Goal: Ask a question

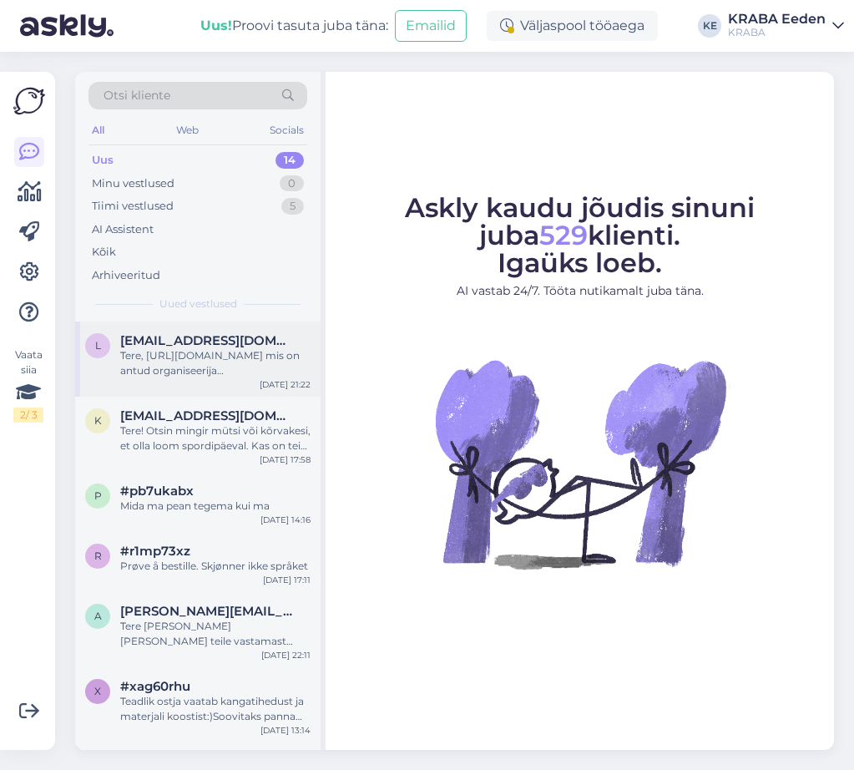
click at [235, 367] on div "Tere, [URL][DOMAIN_NAME] mis on antud organiseerija [PERSON_NAME]?" at bounding box center [215, 363] width 190 height 30
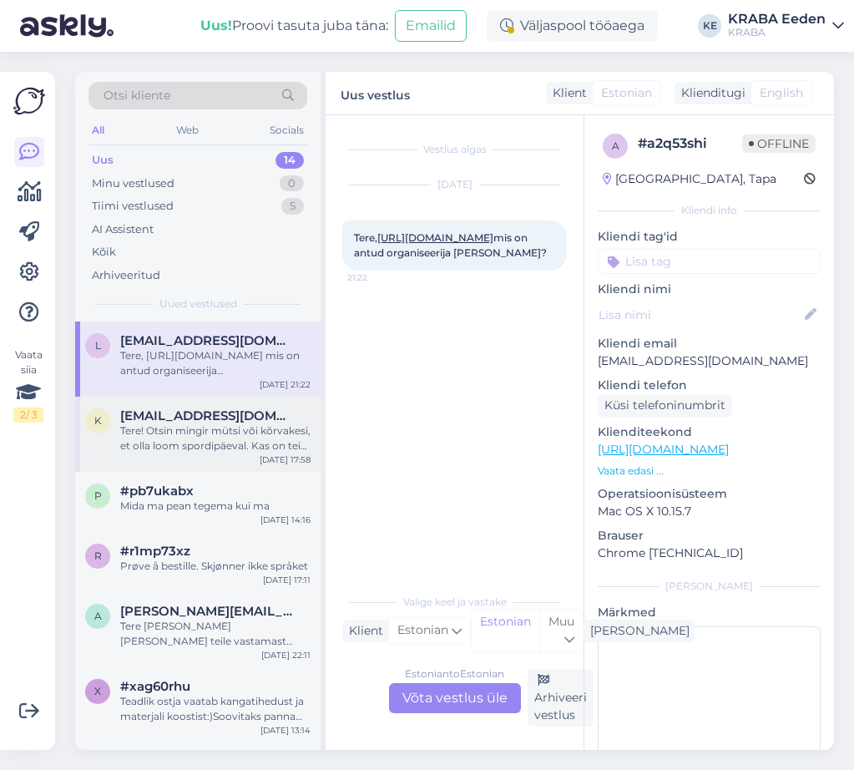
click at [246, 441] on div "Tere! Otsin mingir mütsi või kõrvakesi, et olla loom spordipäeval. Kas on teie …" at bounding box center [215, 438] width 190 height 30
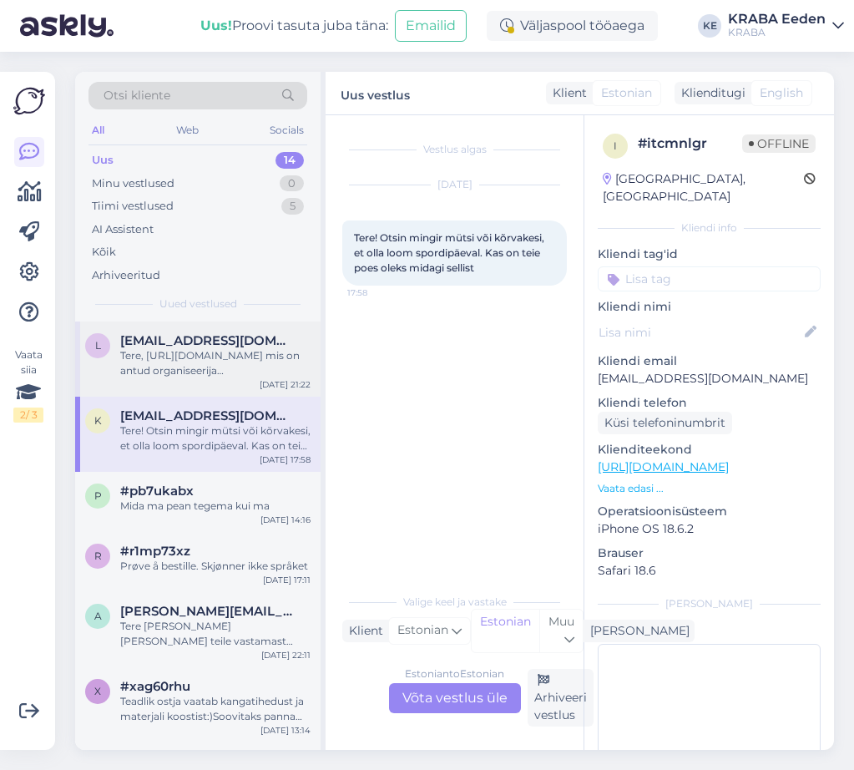
click at [208, 377] on div "Tere, [URL][DOMAIN_NAME] mis on antud organiseerija [PERSON_NAME]?" at bounding box center [215, 363] width 190 height 30
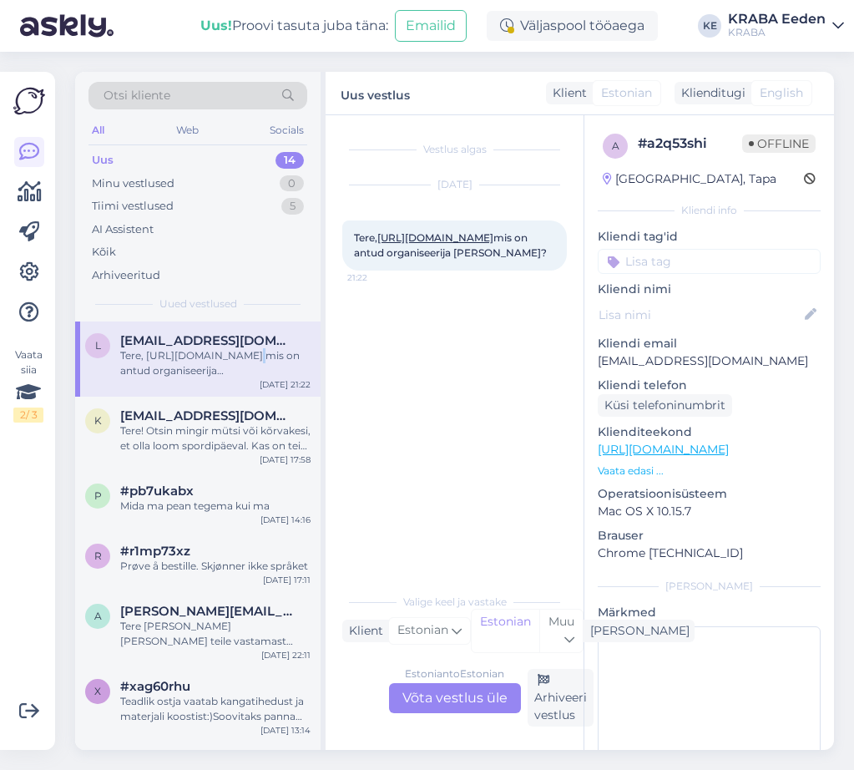
click at [409, 244] on link "[URL][DOMAIN_NAME]" at bounding box center [435, 237] width 116 height 13
click at [207, 441] on div "Tere! Otsin mingir mütsi või kõrvakesi, et olla loom spordipäeval. Kas on teie …" at bounding box center [215, 438] width 190 height 30
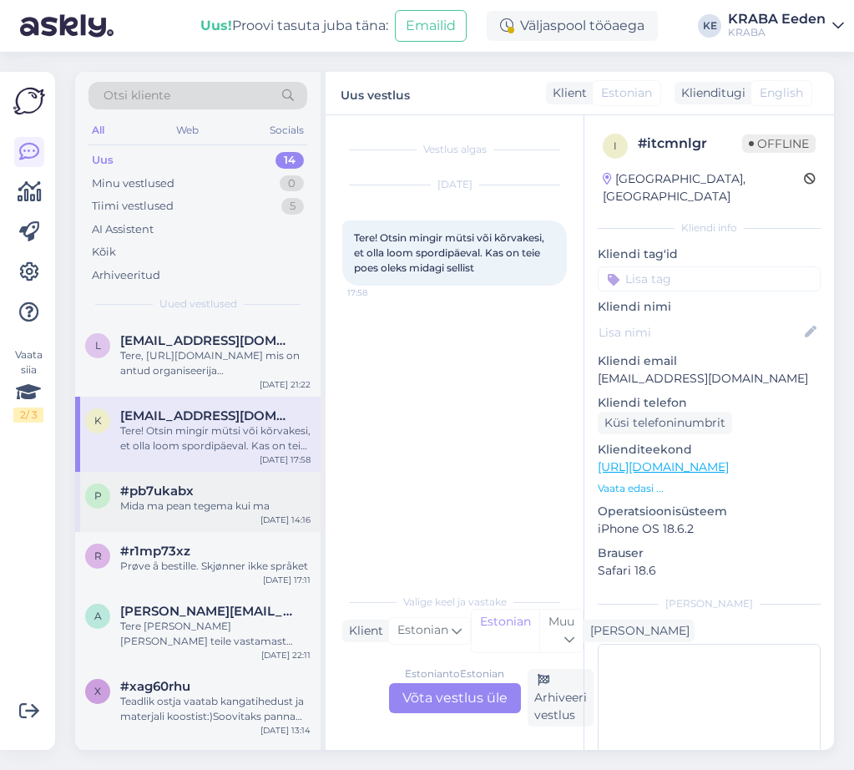
click at [205, 509] on div "Mida ma pean tegema kui ma" at bounding box center [215, 506] width 190 height 15
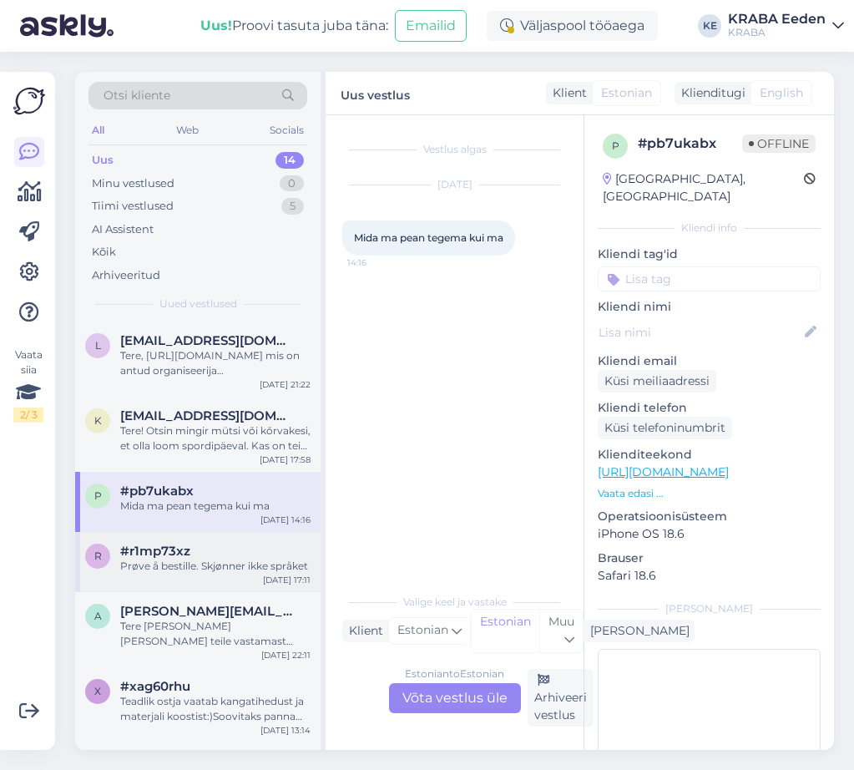
drag, startPoint x: 219, startPoint y: 566, endPoint x: 217, endPoint y: 551, distance: 15.1
click at [219, 564] on div "Prøve å bestille. Skjønner ikke språket" at bounding box center [215, 566] width 190 height 15
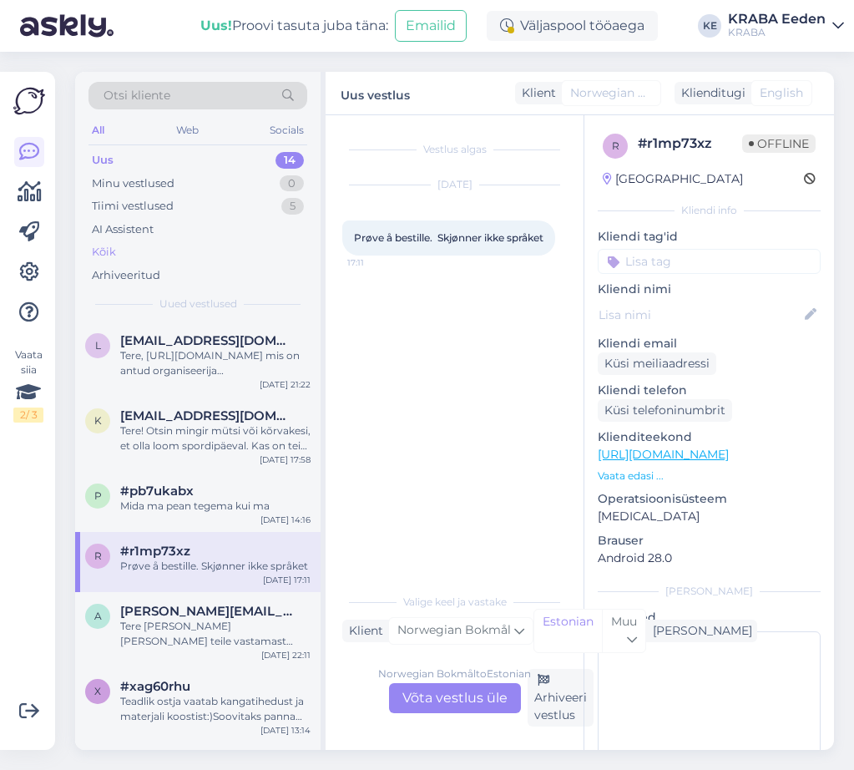
click at [114, 248] on div "Kõik" at bounding box center [104, 252] width 24 height 17
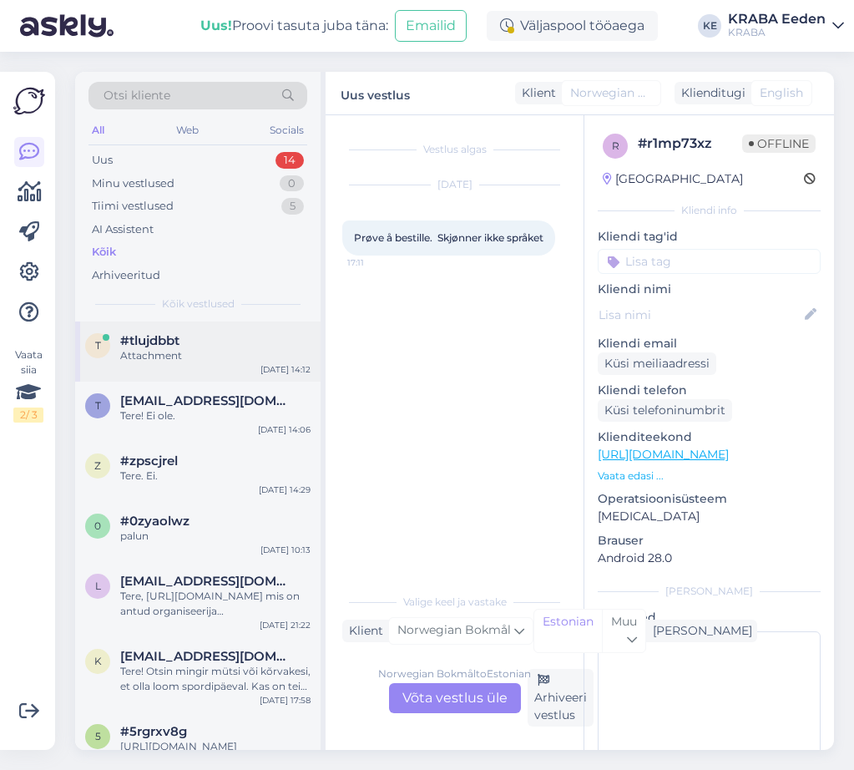
click at [162, 363] on div "t #tlujdbbt Attachment [DATE] 14:12" at bounding box center [198, 352] width 246 height 60
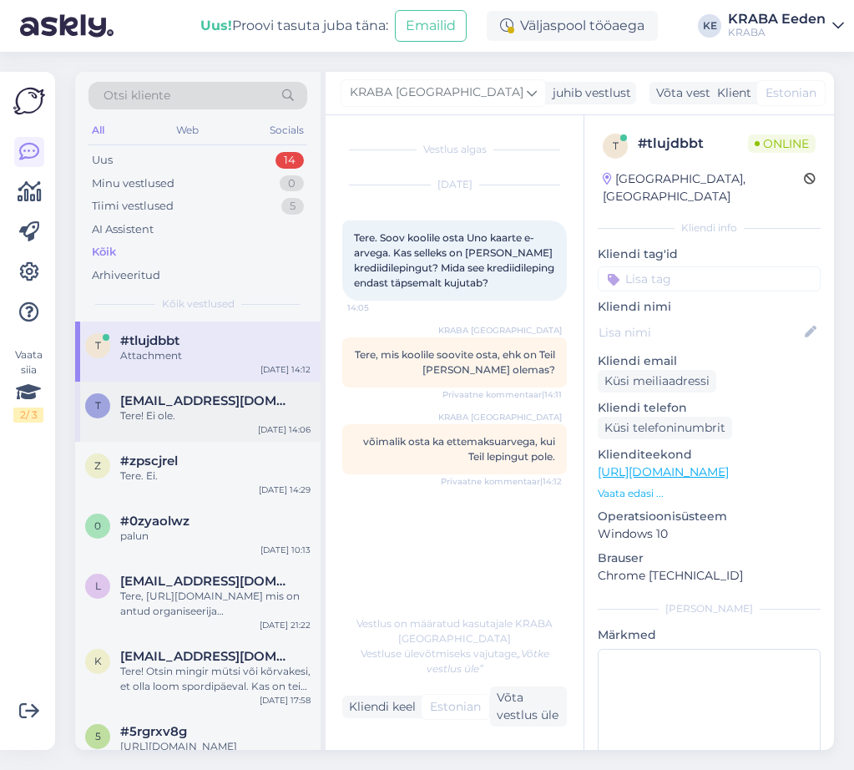
click at [170, 413] on div "Tere! Ei ole." at bounding box center [215, 415] width 190 height 15
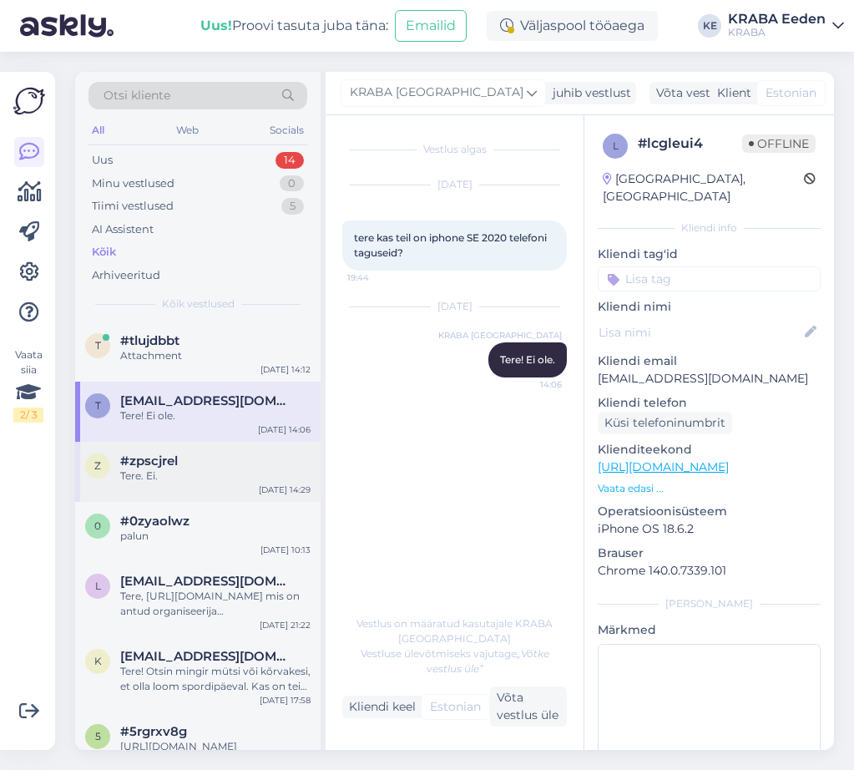
click at [196, 453] on div "#zpscjrel" at bounding box center [215, 460] width 190 height 15
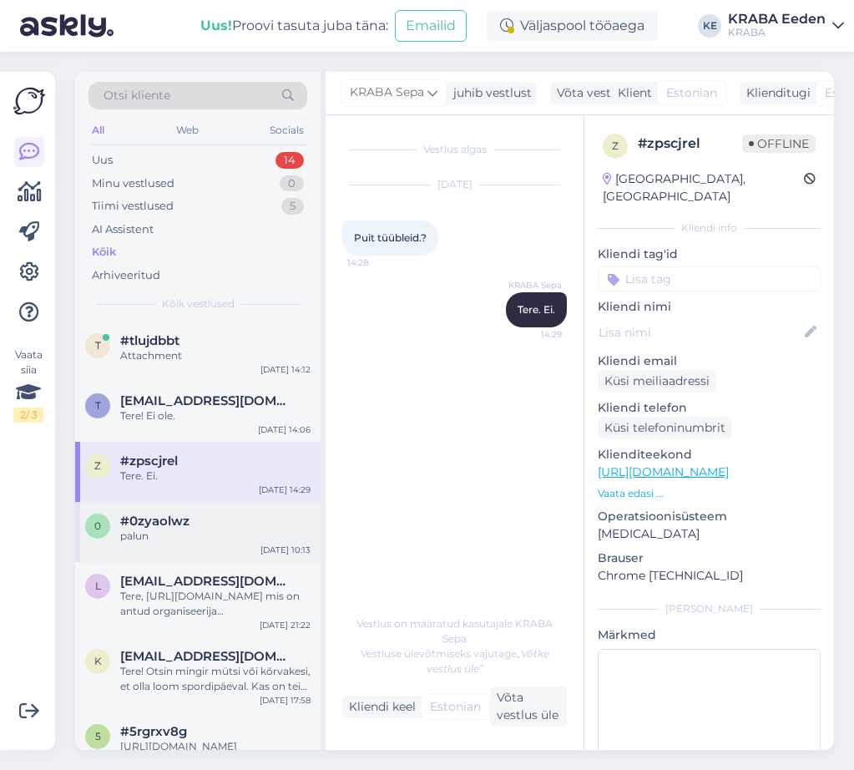
click at [199, 514] on div "#0zyaolwz" at bounding box center [215, 521] width 190 height 15
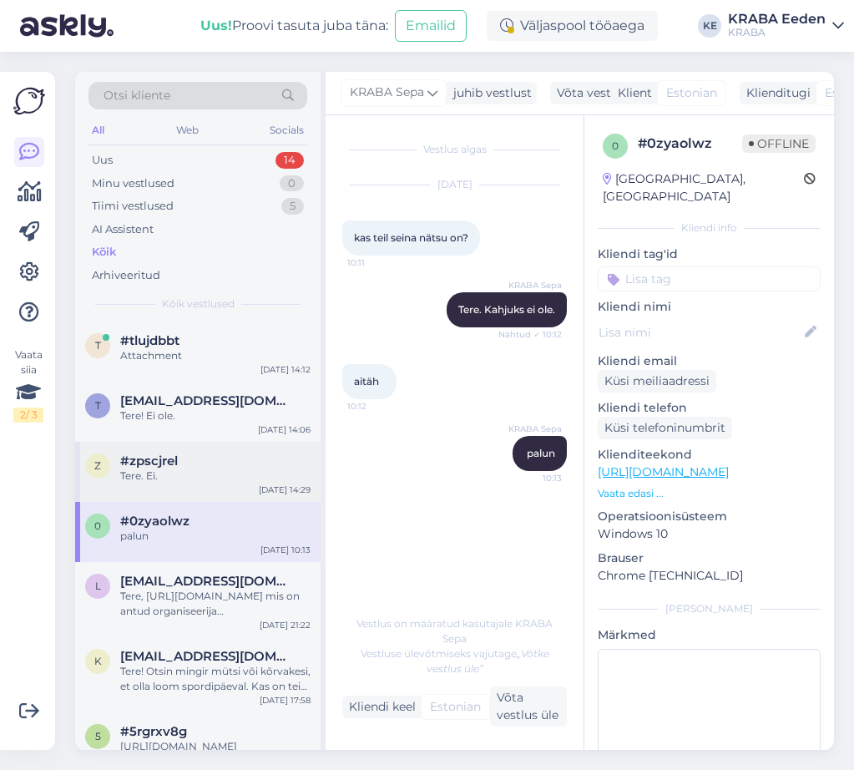
click at [208, 454] on div "#zpscjrel" at bounding box center [215, 460] width 190 height 15
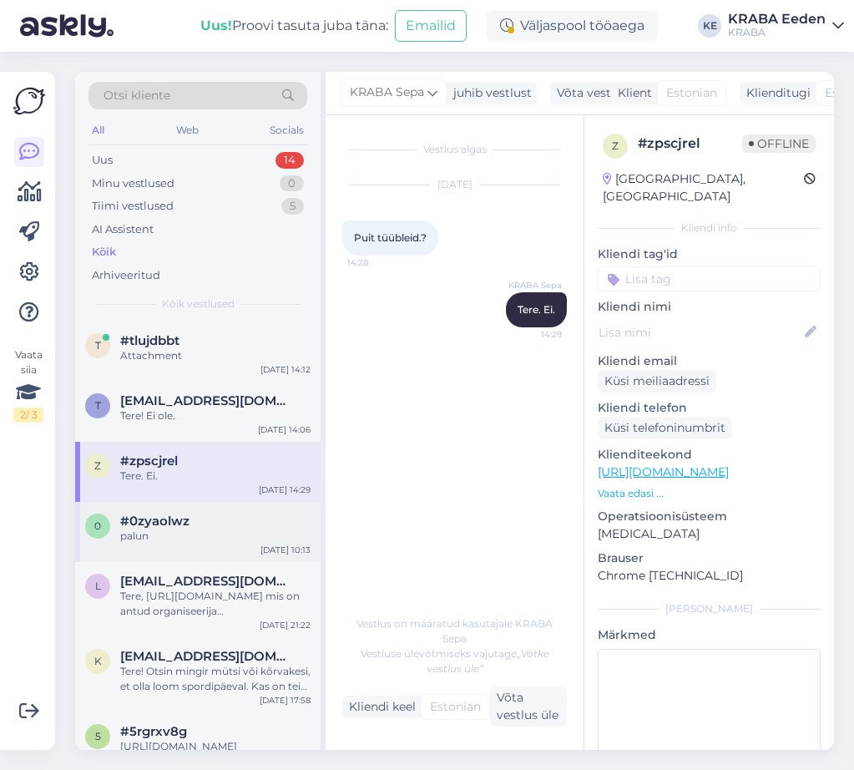
click at [223, 518] on div "#0zyaolwz" at bounding box center [215, 521] width 190 height 15
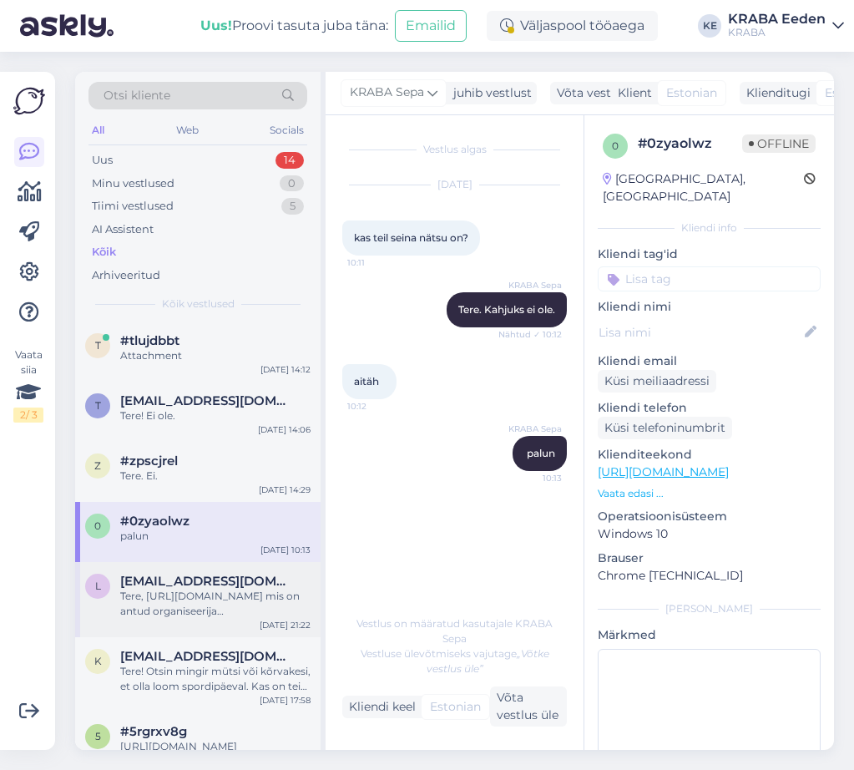
click at [254, 575] on span "[EMAIL_ADDRESS][DOMAIN_NAME]" at bounding box center [207, 581] width 174 height 15
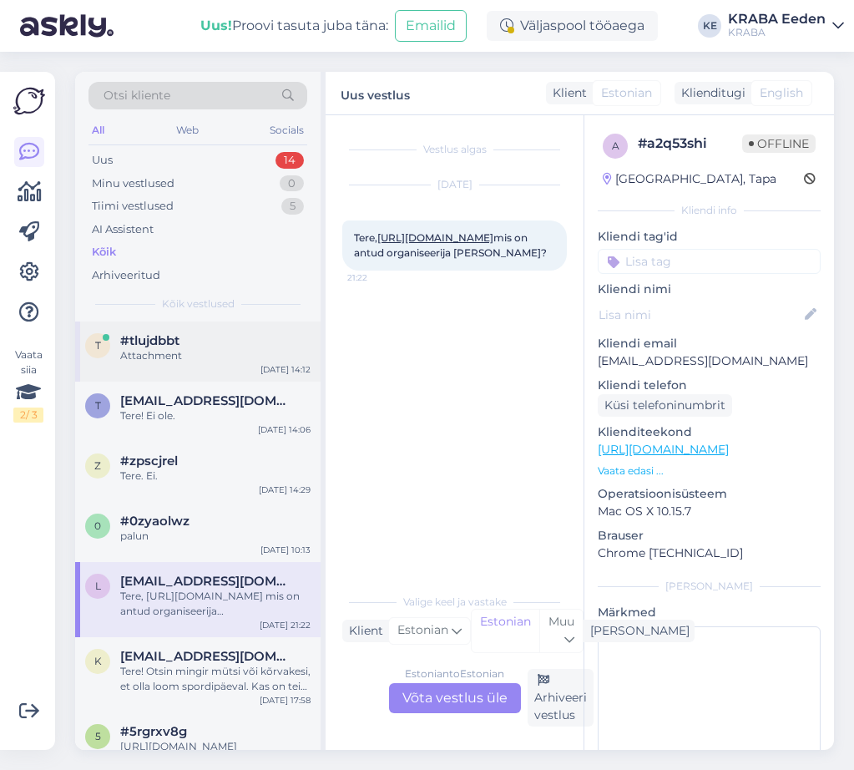
click at [213, 366] on div "t #tlujdbbt Attachment [DATE] 14:12" at bounding box center [198, 352] width 246 height 60
